Goal: Task Accomplishment & Management: Manage account settings

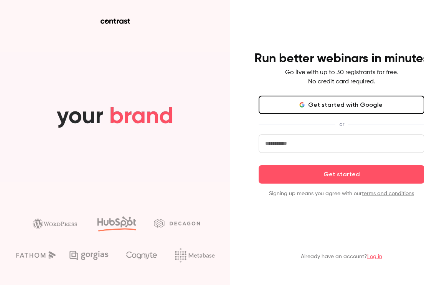
click at [354, 108] on button "Get started with Google" at bounding box center [342, 105] width 166 height 18
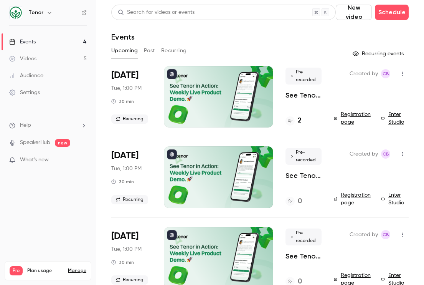
click at [304, 124] on div "2" at bounding box center [304, 121] width 36 height 10
click at [299, 123] on h4 "2" at bounding box center [300, 121] width 4 height 10
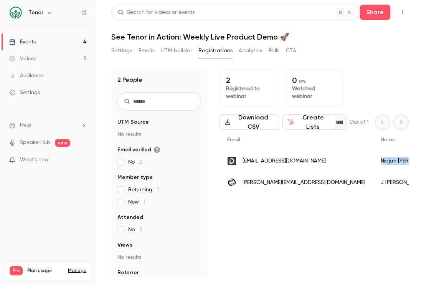
drag, startPoint x: 382, startPoint y: 159, endPoint x: 348, endPoint y: 159, distance: 34.6
click at [373, 159] on div "[PERSON_NAME]" at bounding box center [409, 161] width 72 height 22
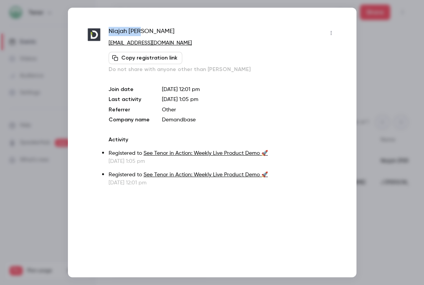
drag, startPoint x: 150, startPoint y: 32, endPoint x: 107, endPoint y: 32, distance: 42.6
click at [107, 32] on div "[PERSON_NAME] [EMAIL_ADDRESS][DOMAIN_NAME] Copy registration link Do not share …" at bounding box center [212, 107] width 250 height 160
copy span "[PERSON_NAME]"
